Goal: Task Accomplishment & Management: Complete application form

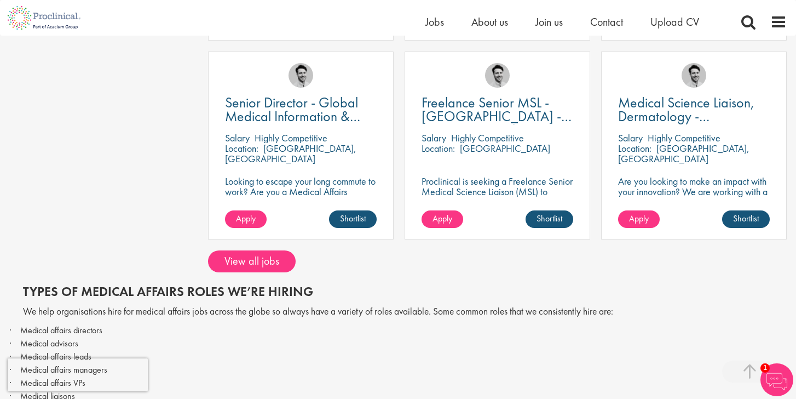
scroll to position [438, 0]
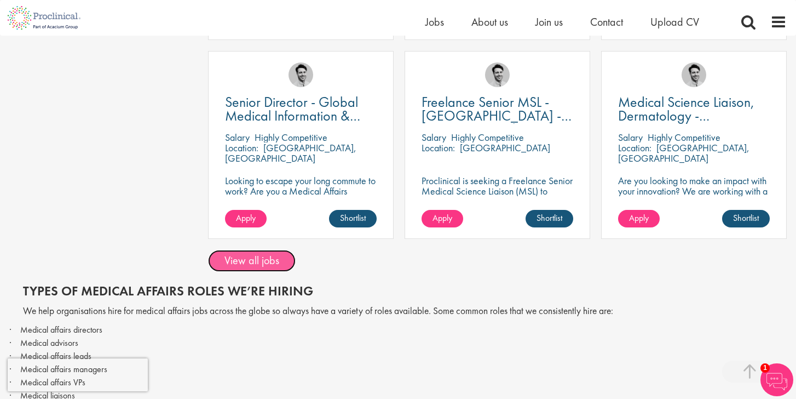
click at [266, 250] on link "View all jobs" at bounding box center [252, 261] width 88 height 22
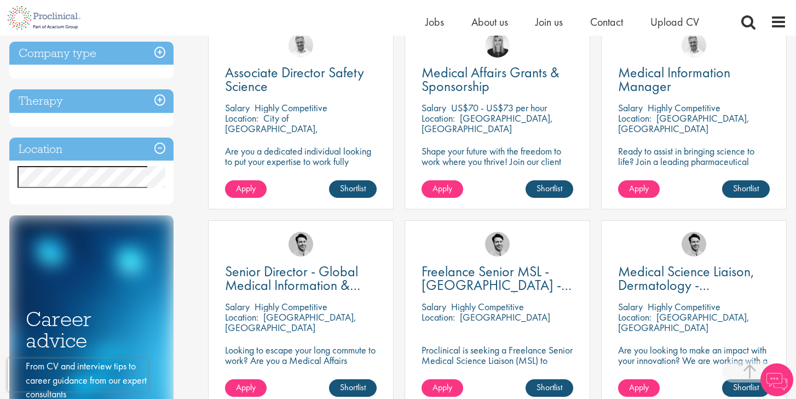
scroll to position [222, 0]
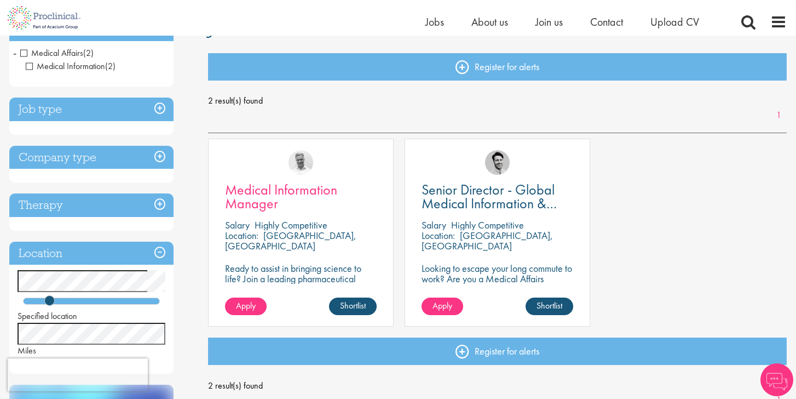
scroll to position [105, 0]
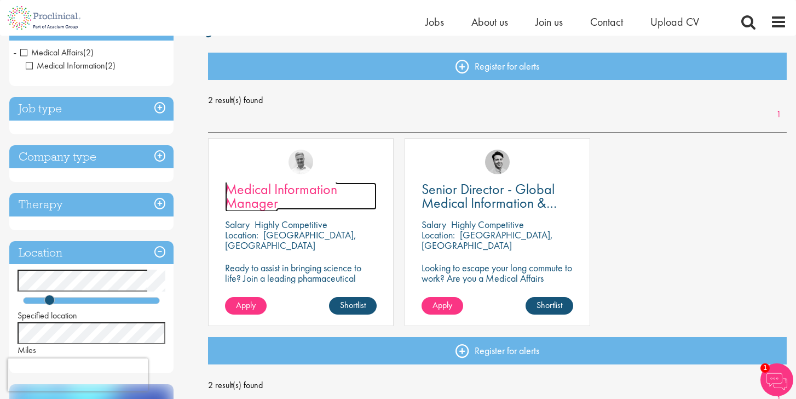
click at [350, 192] on link "Medical Information Manager" at bounding box center [301, 195] width 152 height 27
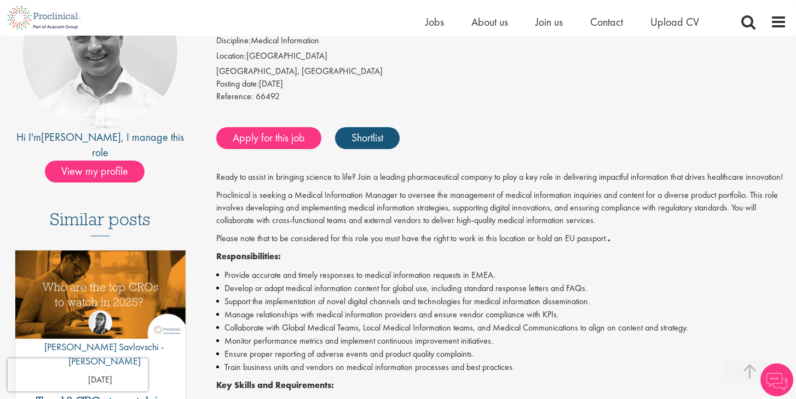
scroll to position [172, 0]
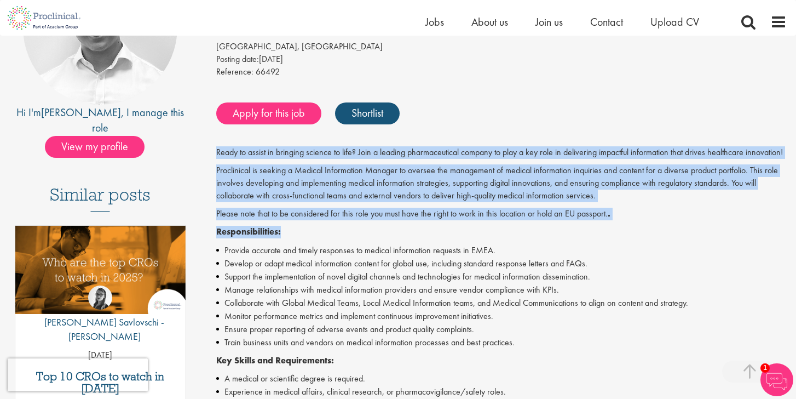
drag, startPoint x: 335, startPoint y: 228, endPoint x: 335, endPoint y: 144, distance: 84.3
click at [335, 145] on div "Medical Information Manager Salary: Highly Competitive Job type: Contract Disci…" at bounding box center [498, 337] width 596 height 774
click at [301, 224] on div "Ready to assist in bringing science to life? Join a leading pharmaceutical comp…" at bounding box center [501, 360] width 571 height 428
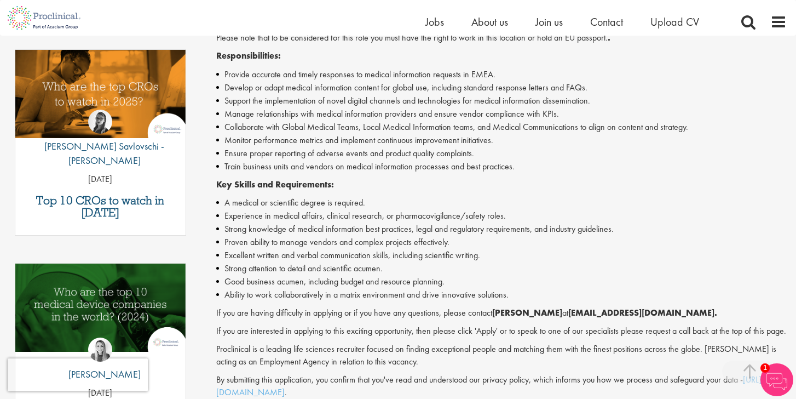
scroll to position [364, 0]
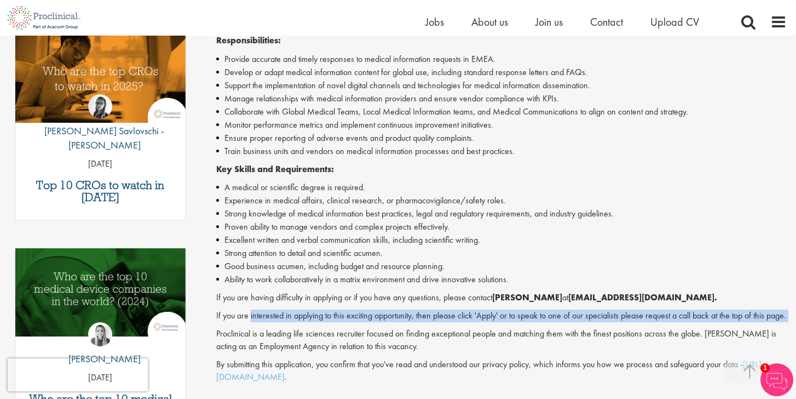
drag, startPoint x: 250, startPoint y: 336, endPoint x: 250, endPoint y: 312, distance: 24.1
click at [250, 312] on div "Ready to assist in bringing science to life? Join a leading pharmaceutical comp…" at bounding box center [501, 169] width 571 height 428
click at [250, 312] on p "If you are interested in applying to this exciting opportunity, then please cli…" at bounding box center [501, 315] width 571 height 13
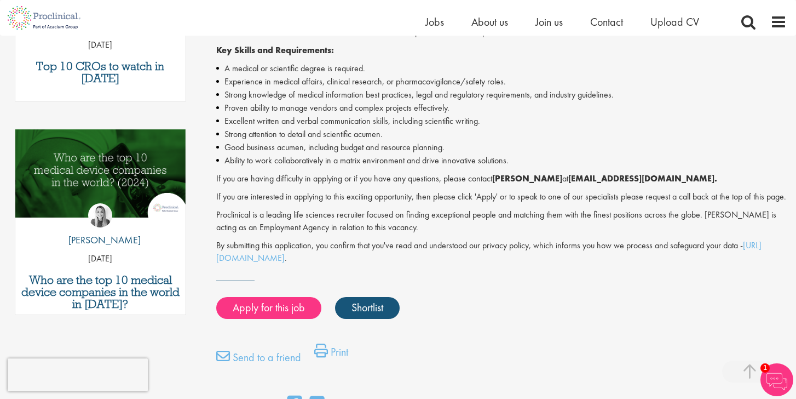
scroll to position [42, 0]
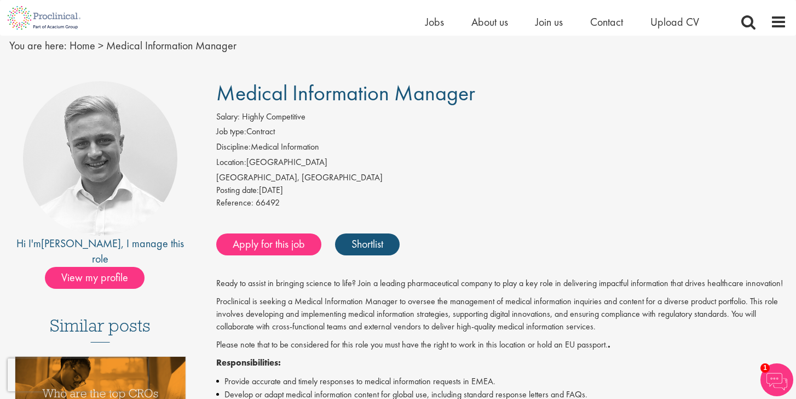
click at [389, 179] on div "[GEOGRAPHIC_DATA], [GEOGRAPHIC_DATA]" at bounding box center [501, 177] width 571 height 13
click at [255, 249] on link "Apply for this job" at bounding box center [268, 244] width 105 height 22
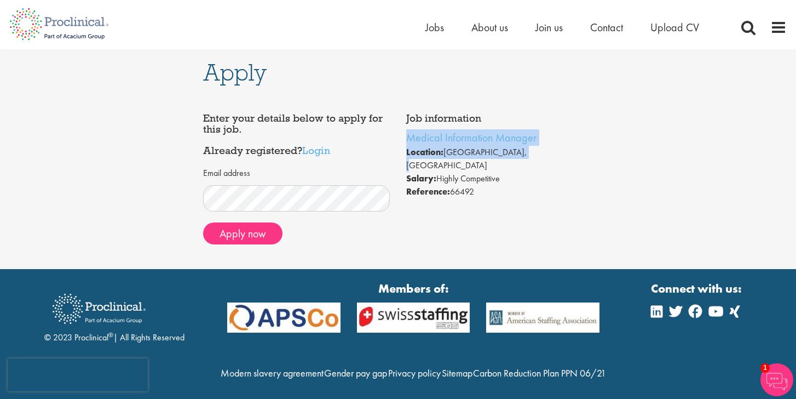
drag, startPoint x: 522, startPoint y: 155, endPoint x: 402, endPoint y: 136, distance: 121.0
click at [402, 136] on div "Job information Medical Information Manager Location: [GEOGRAPHIC_DATA], [GEOGR…" at bounding box center [499, 155] width 203 height 96
copy ul "Medical Information Manager Location: [GEOGRAPHIC_DATA], [GEOGRAPHIC_DATA]"
